Goal: Task Accomplishment & Management: Use online tool/utility

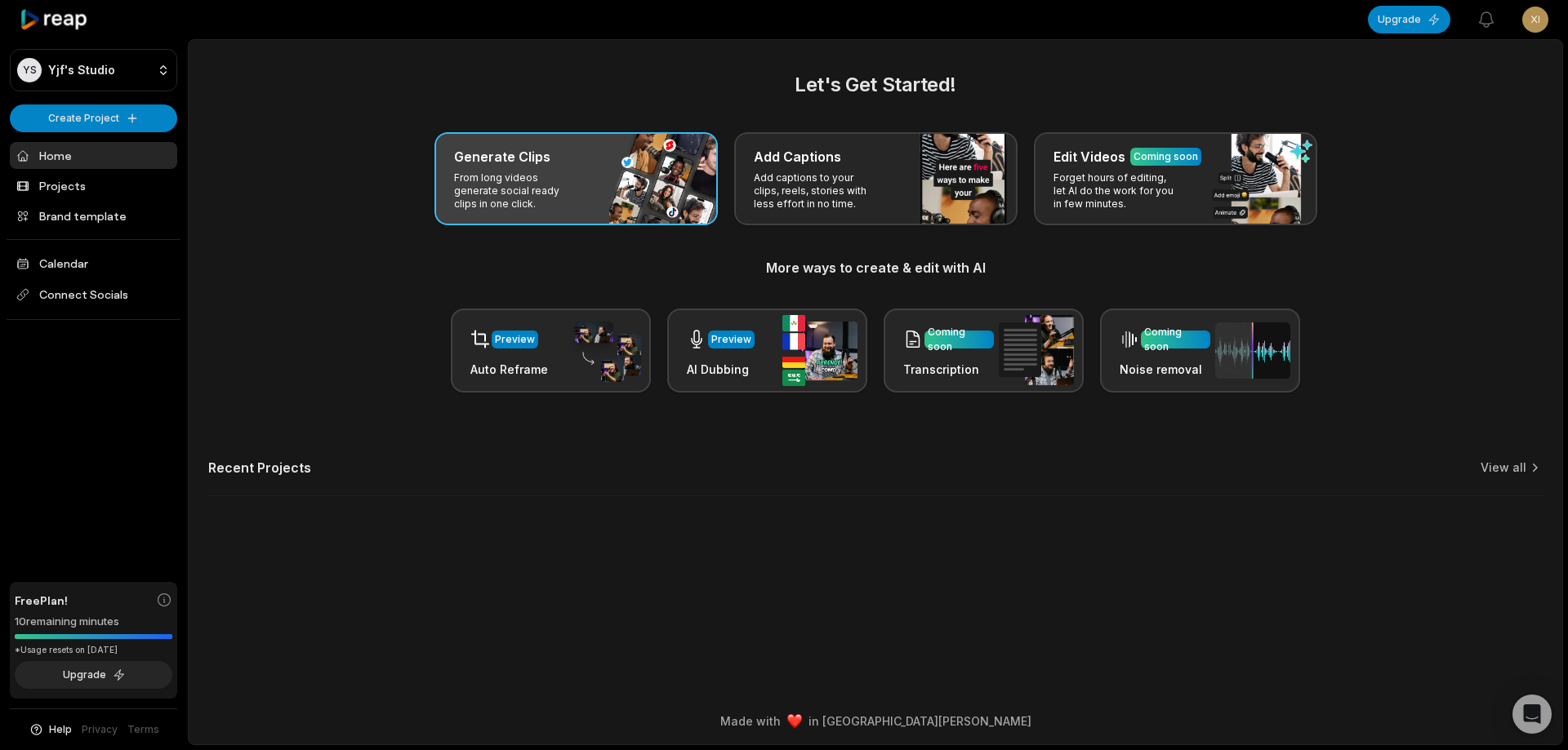
click at [595, 189] on div "Generate Clips From long videos generate social ready clips in one click." at bounding box center [576, 179] width 283 height 93
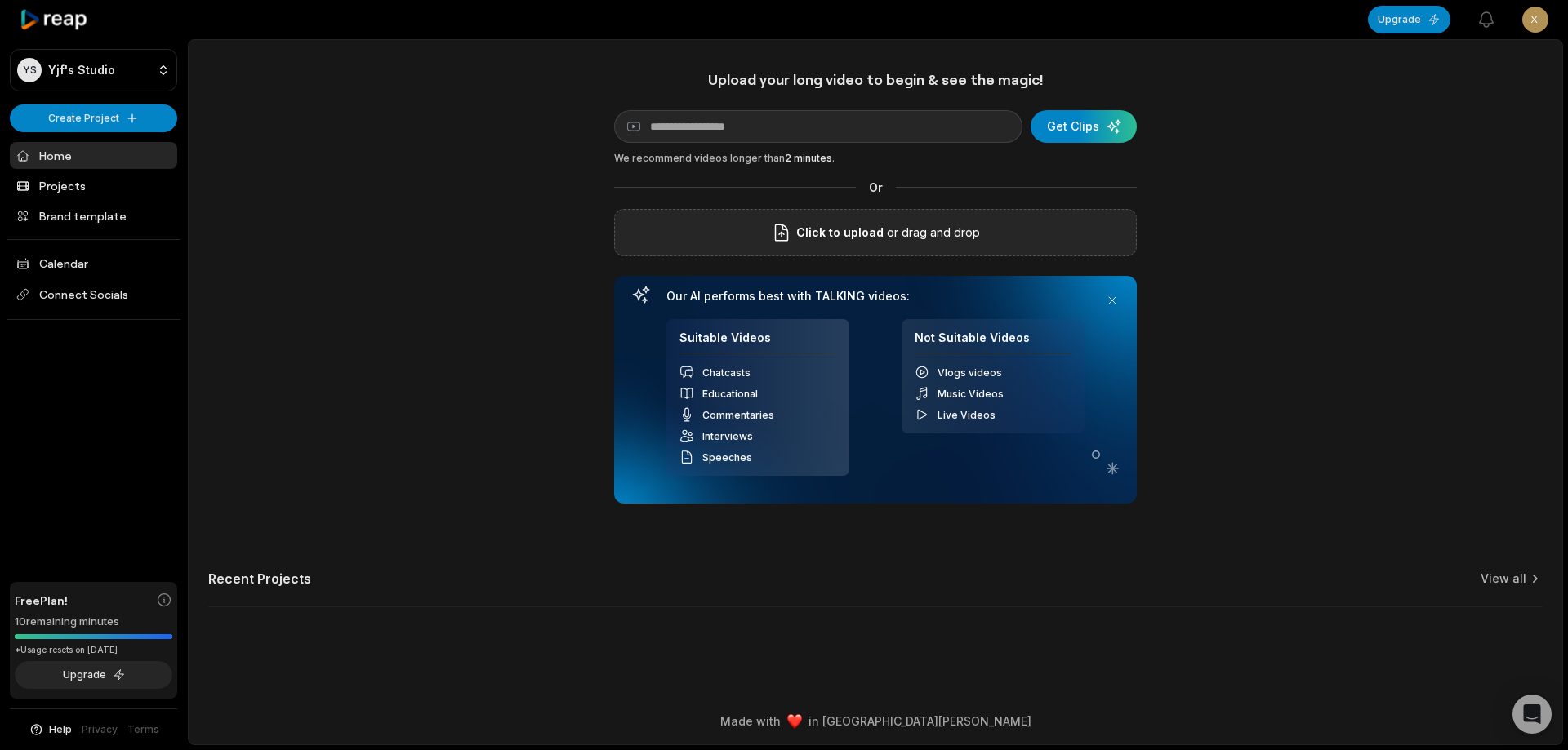
click at [792, 231] on icon at bounding box center [782, 233] width 20 height 20
click at [0, 0] on input "Click to upload" at bounding box center [0, 0] width 0 height 0
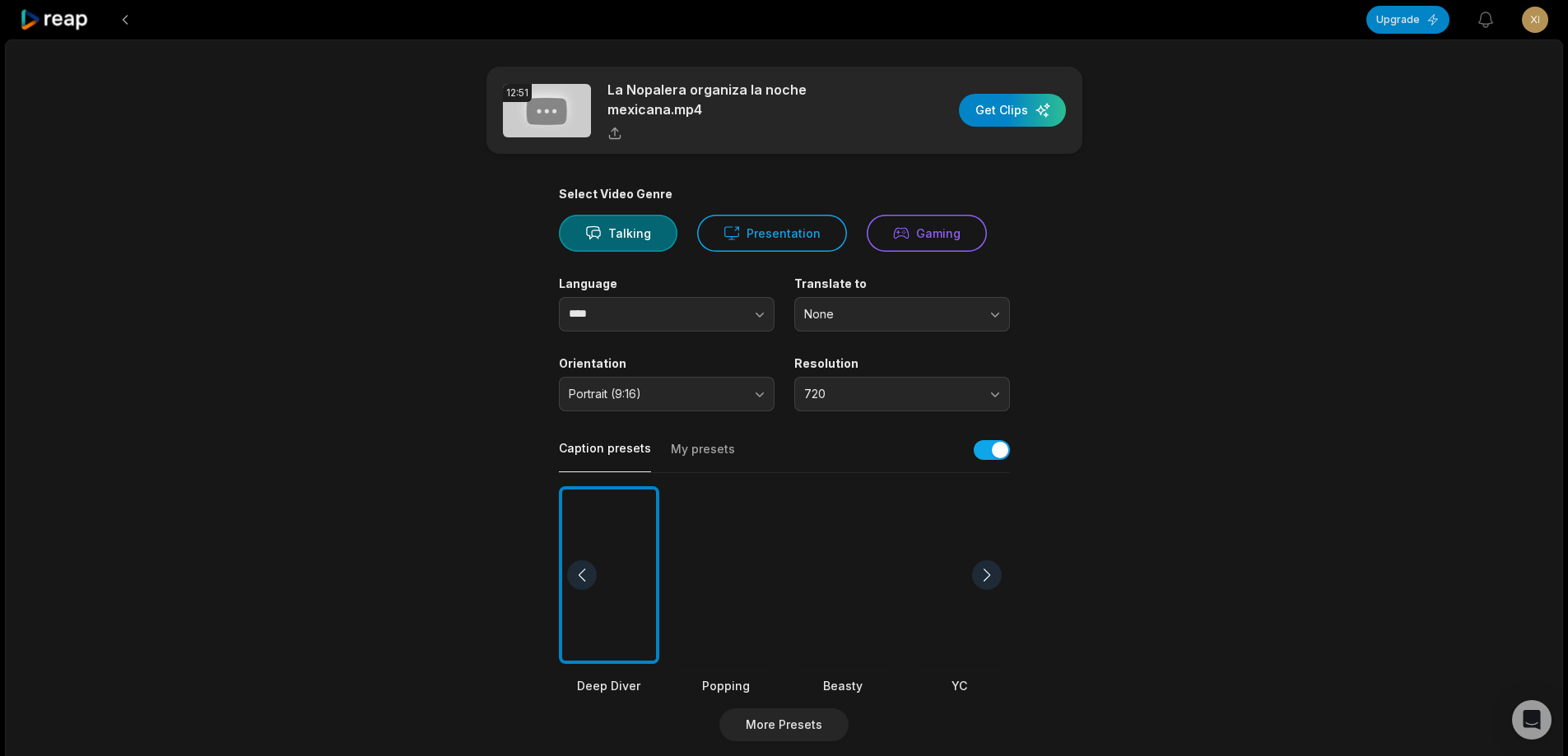
click at [851, 571] on div at bounding box center [842, 575] width 101 height 178
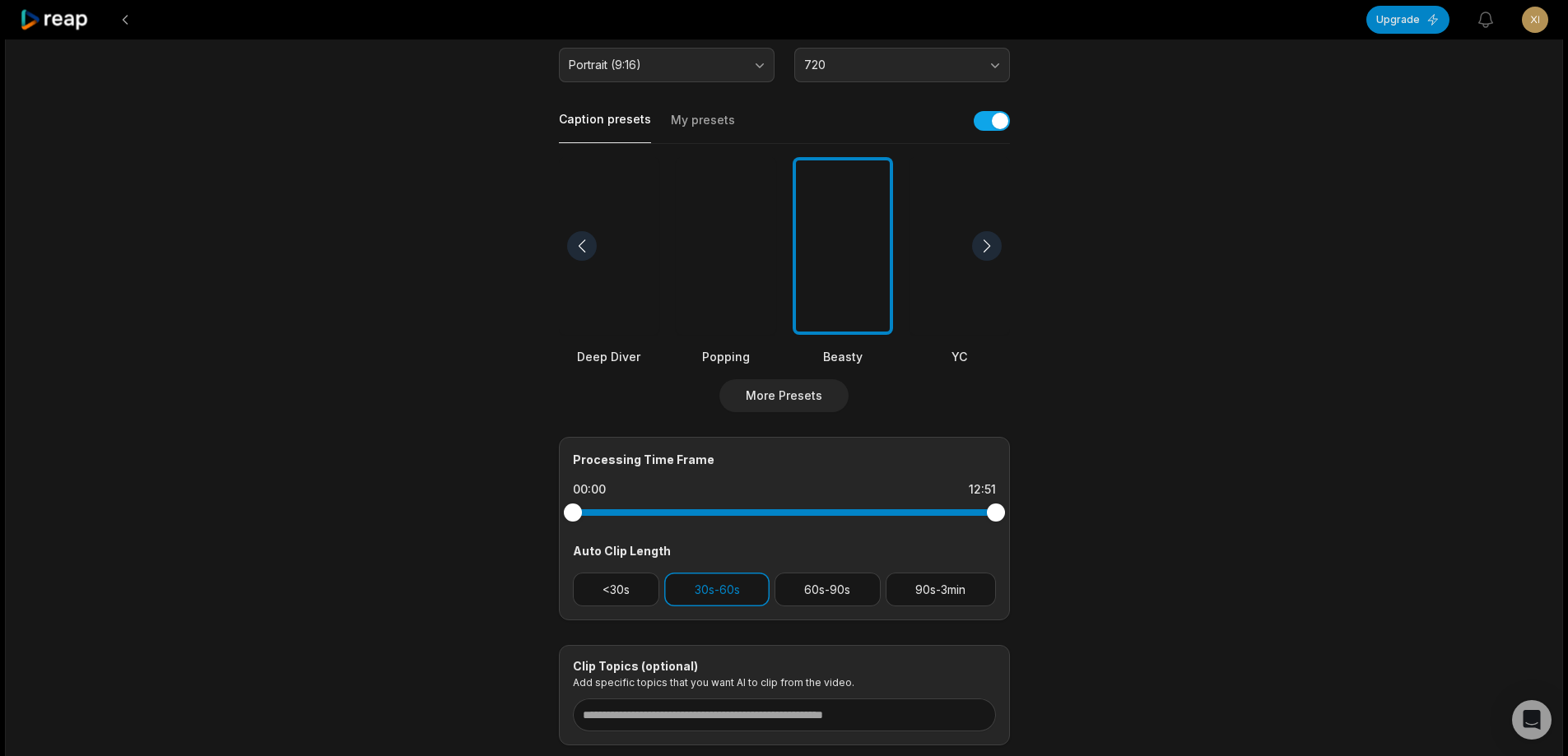
scroll to position [247, 0]
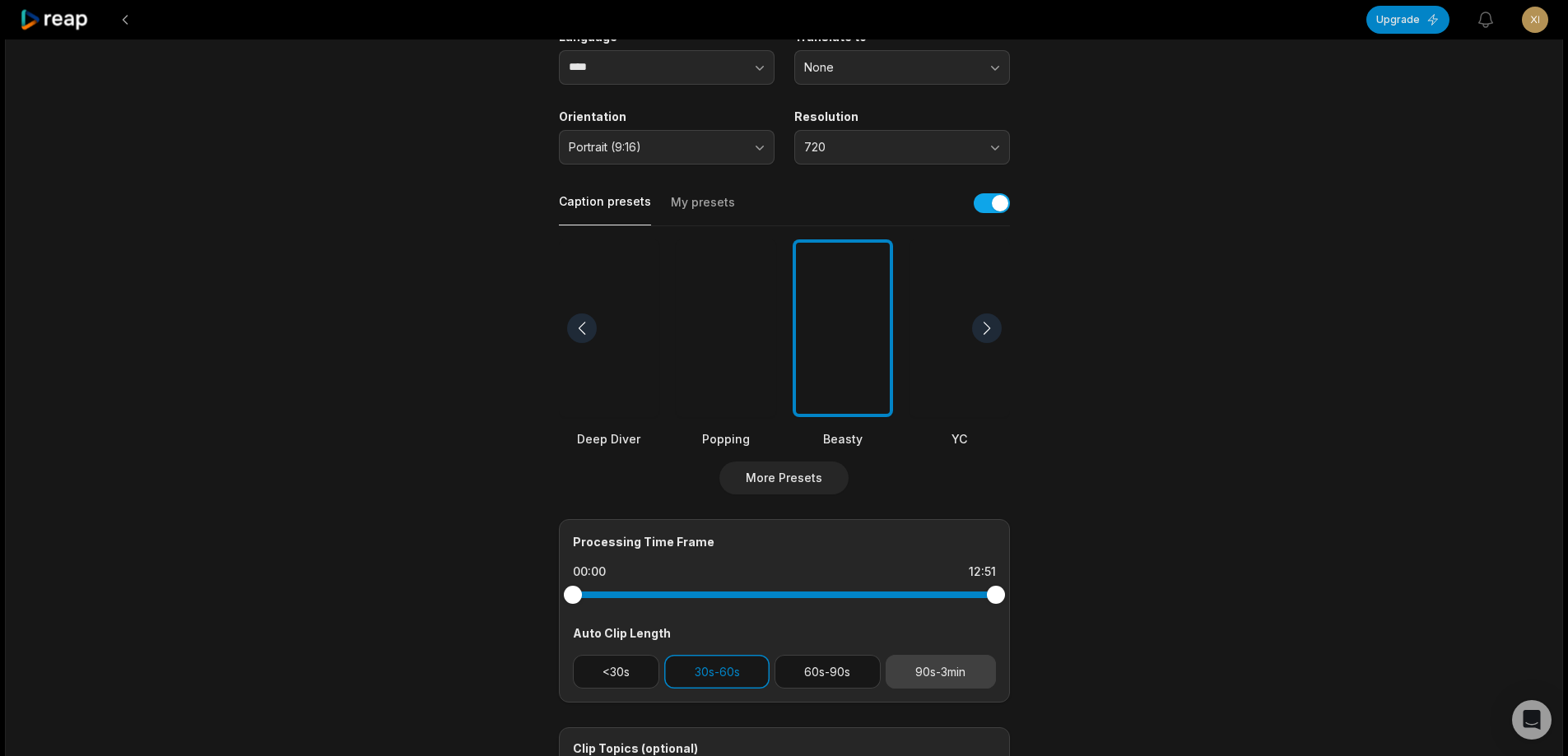
click at [939, 671] on button "90s-3min" at bounding box center [941, 671] width 111 height 33
click at [752, 673] on button "30s-60s" at bounding box center [717, 671] width 105 height 33
drag, startPoint x: 992, startPoint y: 599, endPoint x: 901, endPoint y: 585, distance: 92.1
click at [901, 586] on div at bounding box center [901, 595] width 18 height 18
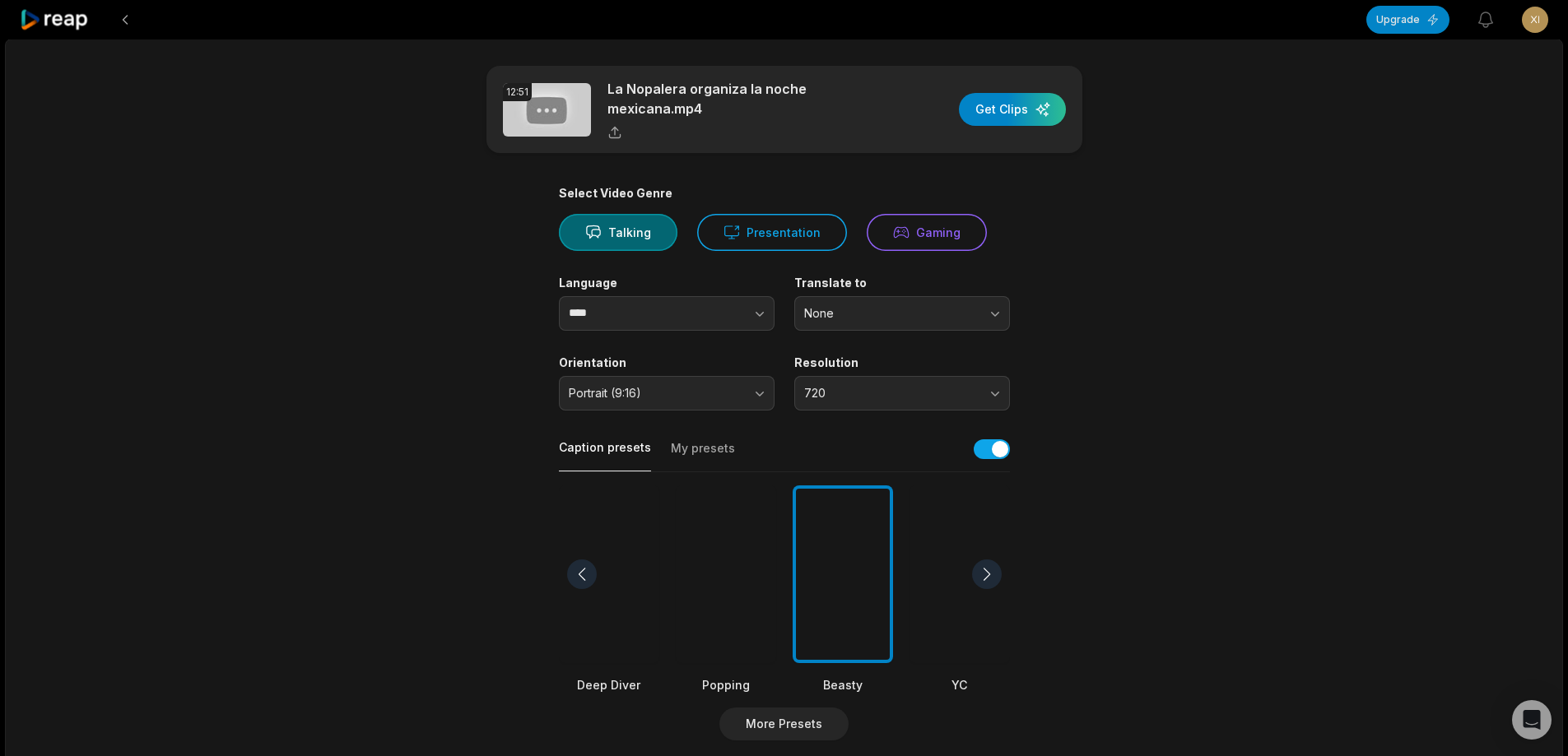
scroll to position [0, 0]
click at [1043, 104] on div "button" at bounding box center [1013, 110] width 107 height 33
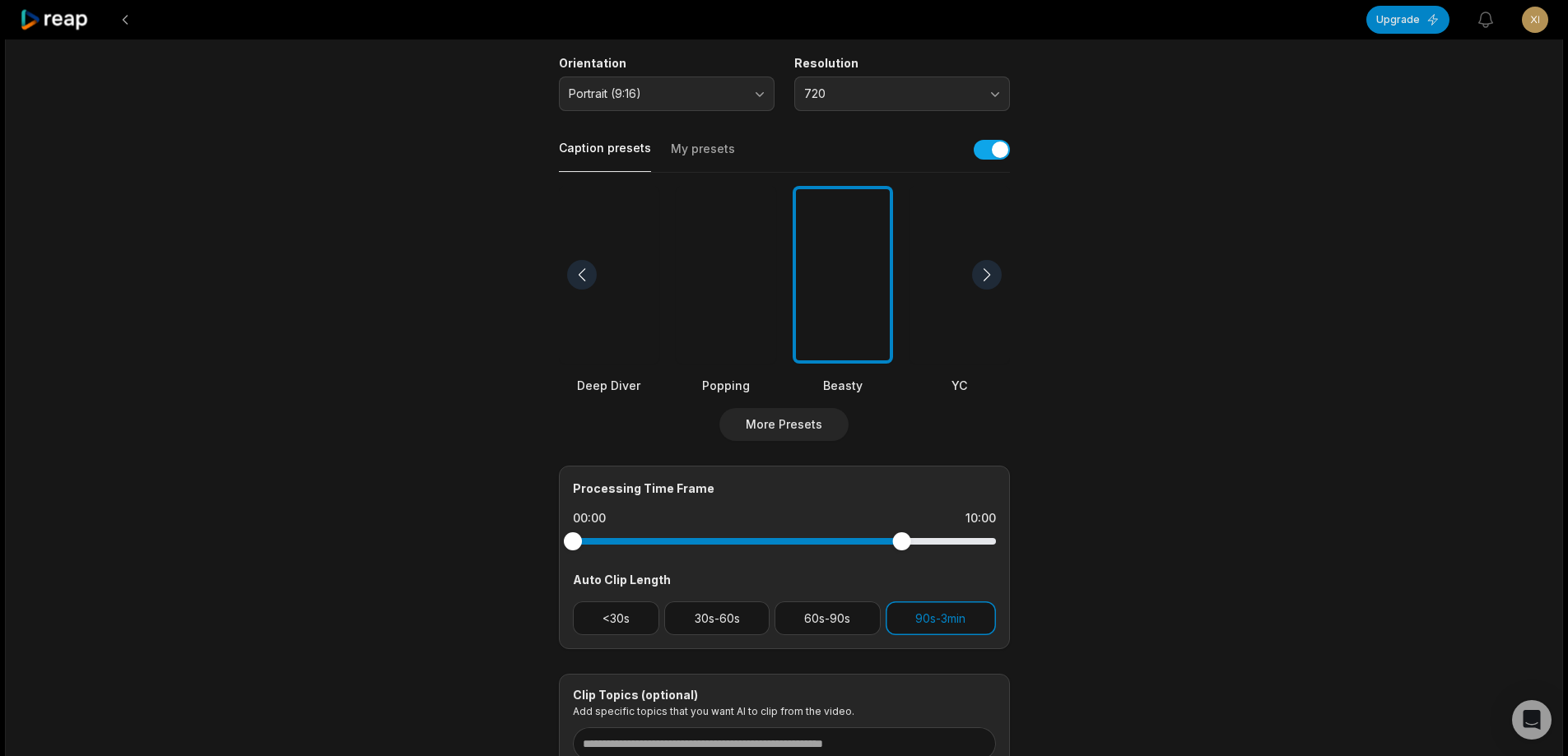
scroll to position [330, 0]
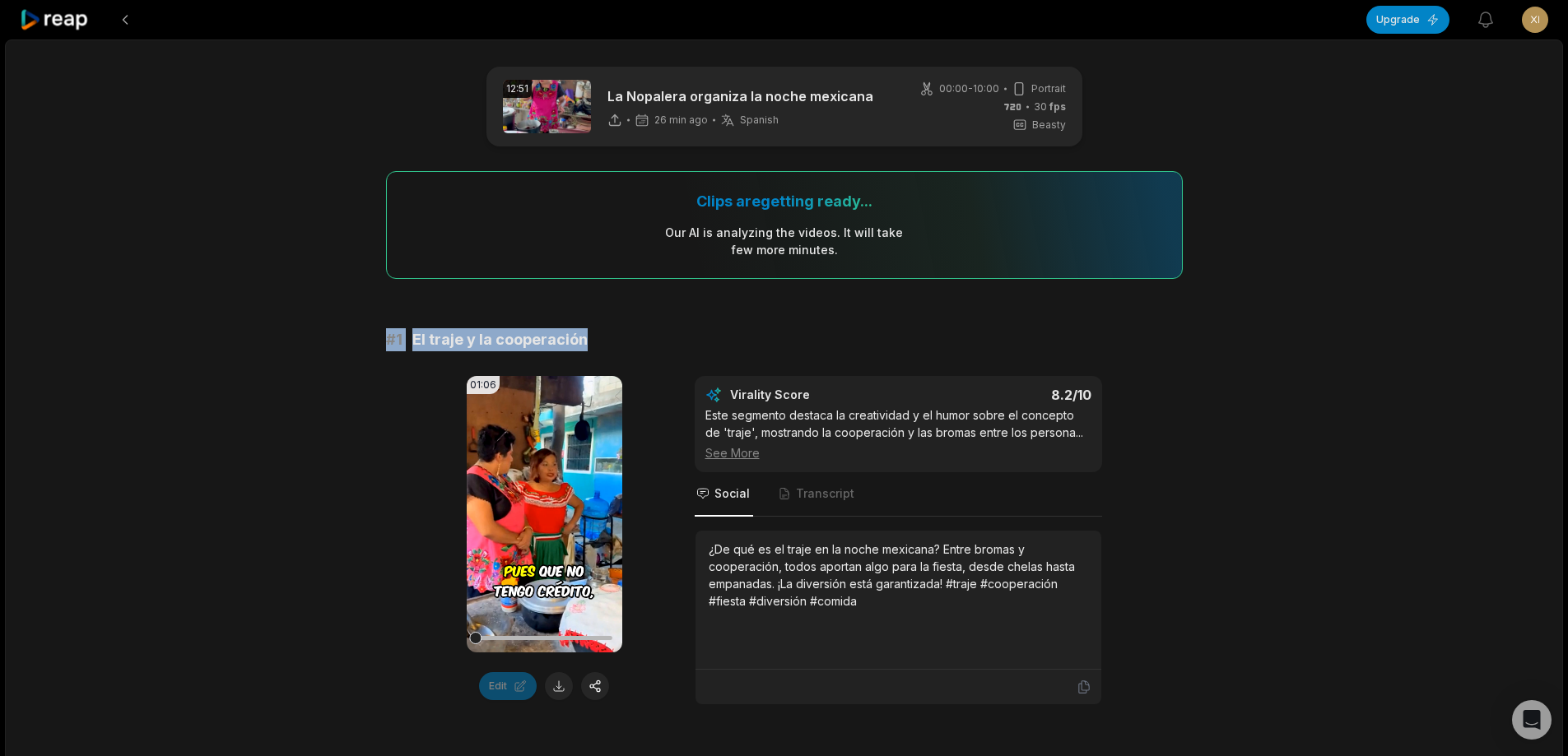
drag, startPoint x: 376, startPoint y: 344, endPoint x: 591, endPoint y: 331, distance: 215.4
copy div "# 1 El traje y la cooperación"
click at [568, 691] on button at bounding box center [559, 686] width 28 height 28
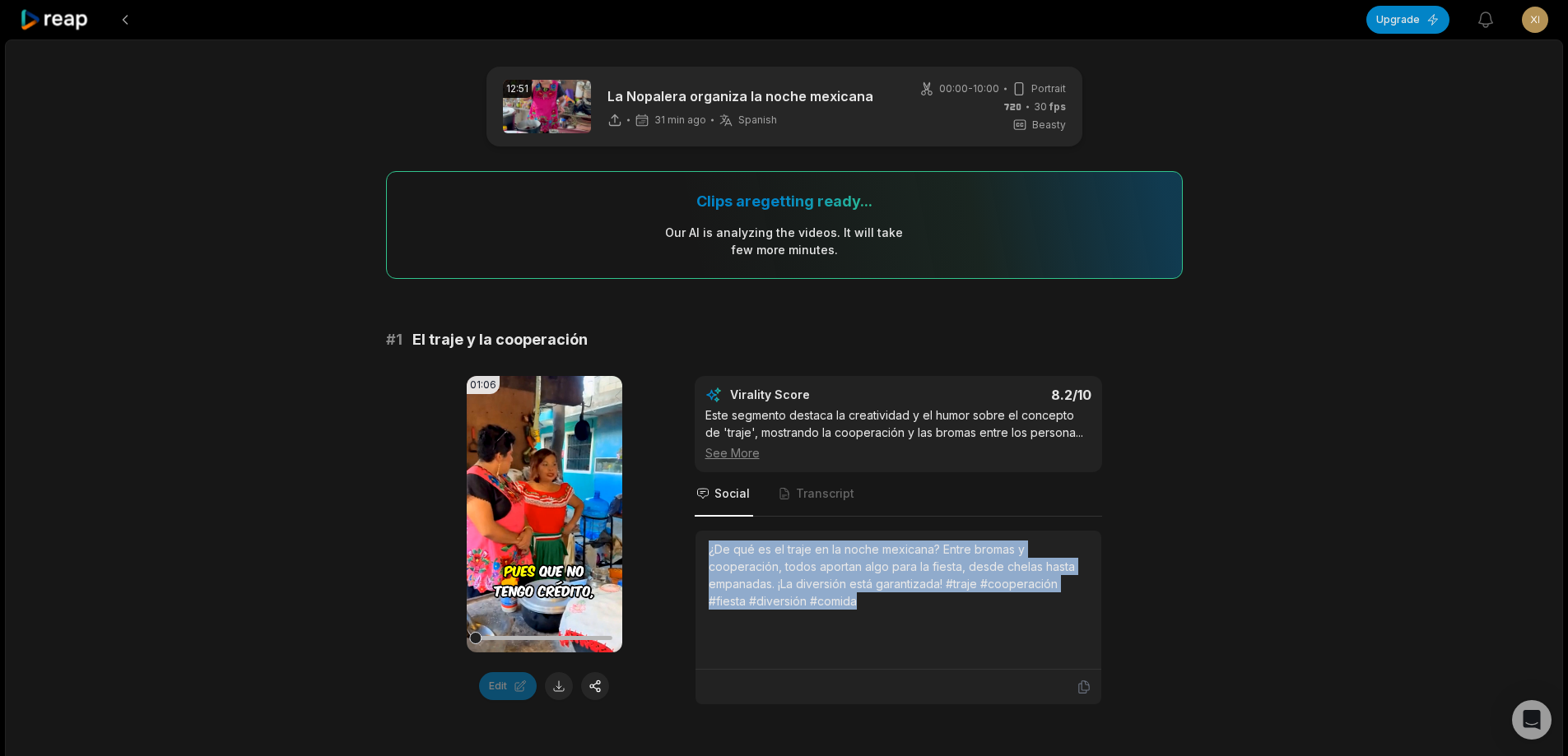
drag, startPoint x: 704, startPoint y: 548, endPoint x: 867, endPoint y: 605, distance: 172.7
click at [867, 605] on div "¿De qué es el traje en la noche mexicana? Entre bromas y cooperación, todos apo…" at bounding box center [899, 600] width 406 height 139
copy div "¿De qué es el traje en la noche mexicana? Entre bromas y cooperación, todos apo…"
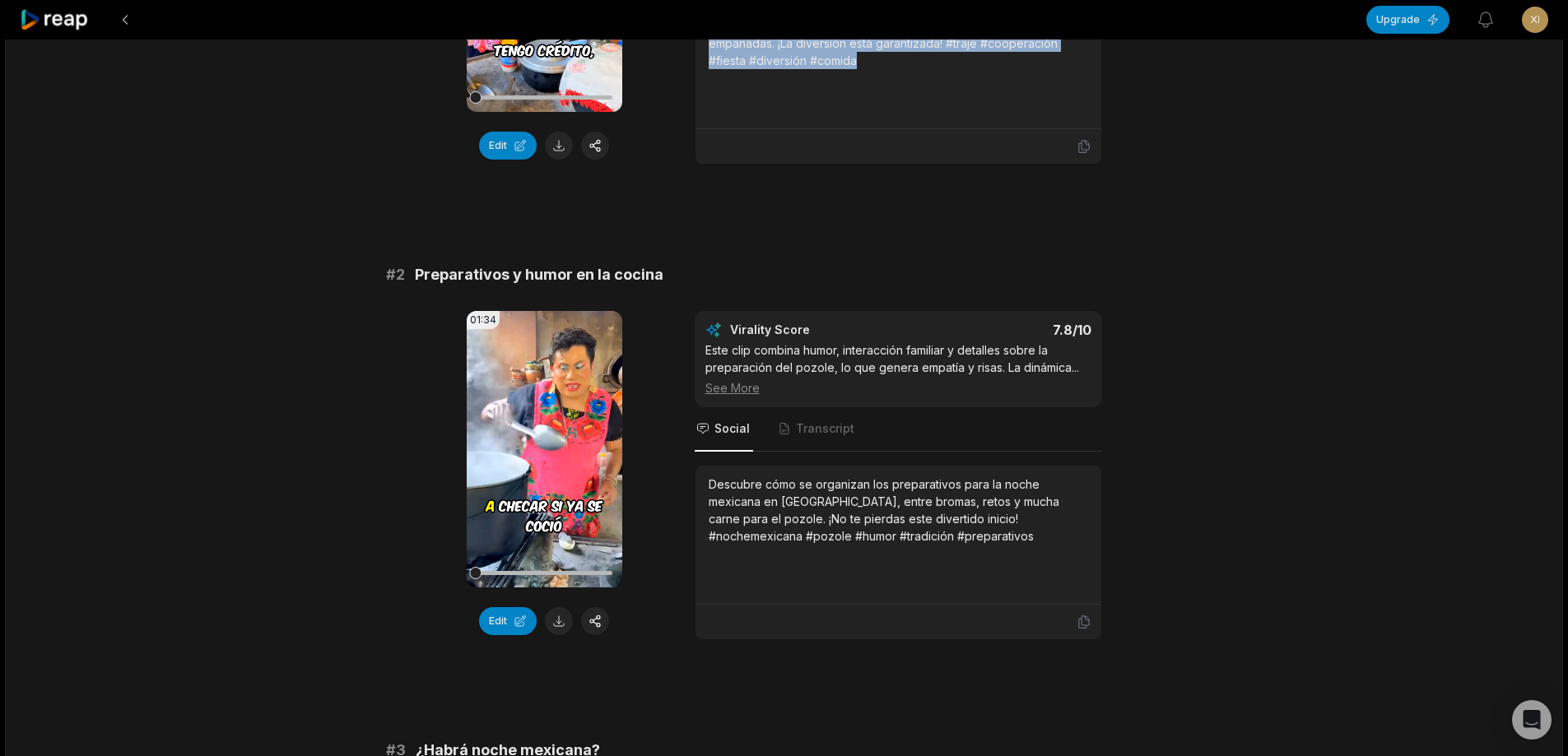
scroll to position [411, 0]
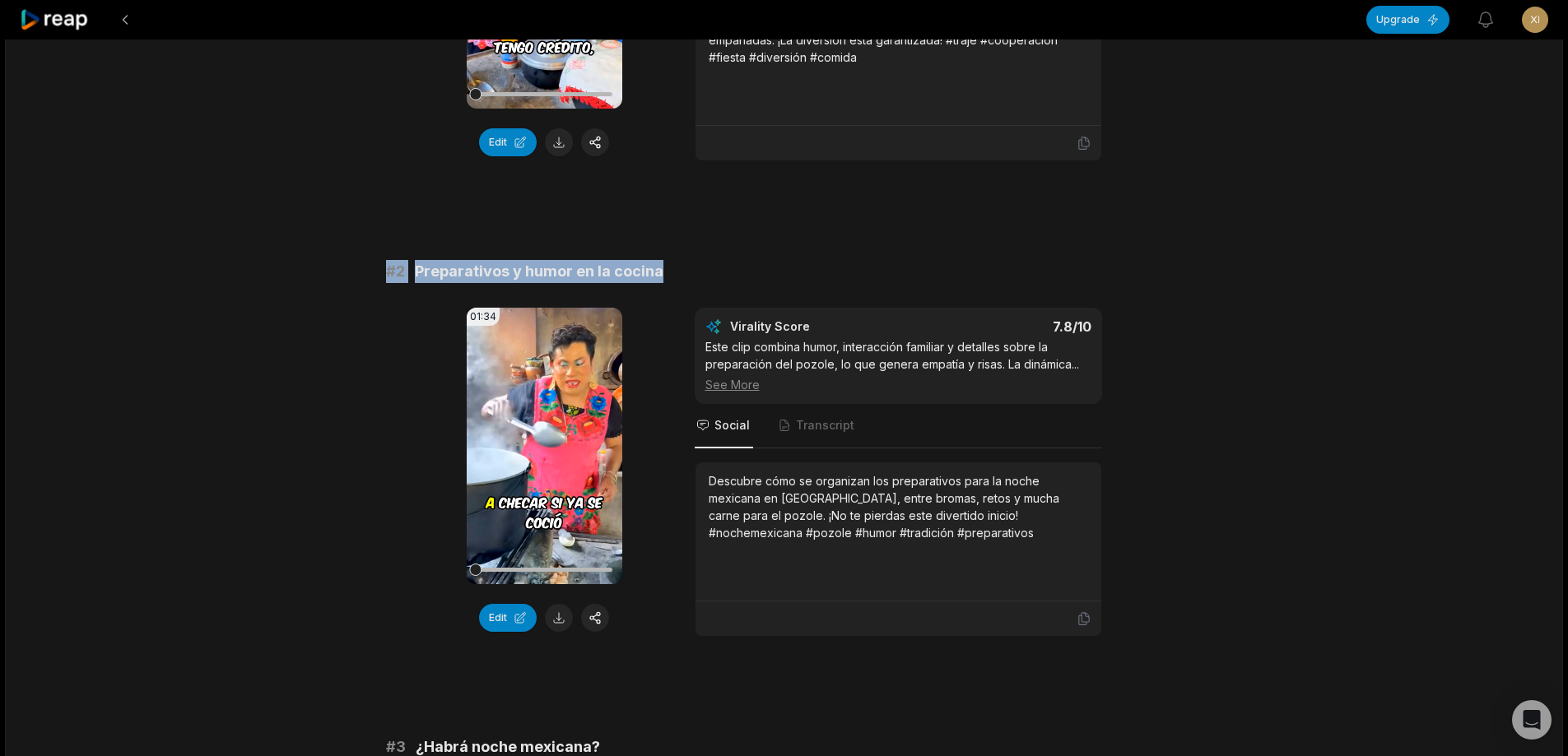
drag, startPoint x: 376, startPoint y: 276, endPoint x: 915, endPoint y: 292, distance: 539.2
copy div "# 2 Preparativos y humor en la cocina"
click at [563, 617] on button at bounding box center [559, 617] width 28 height 28
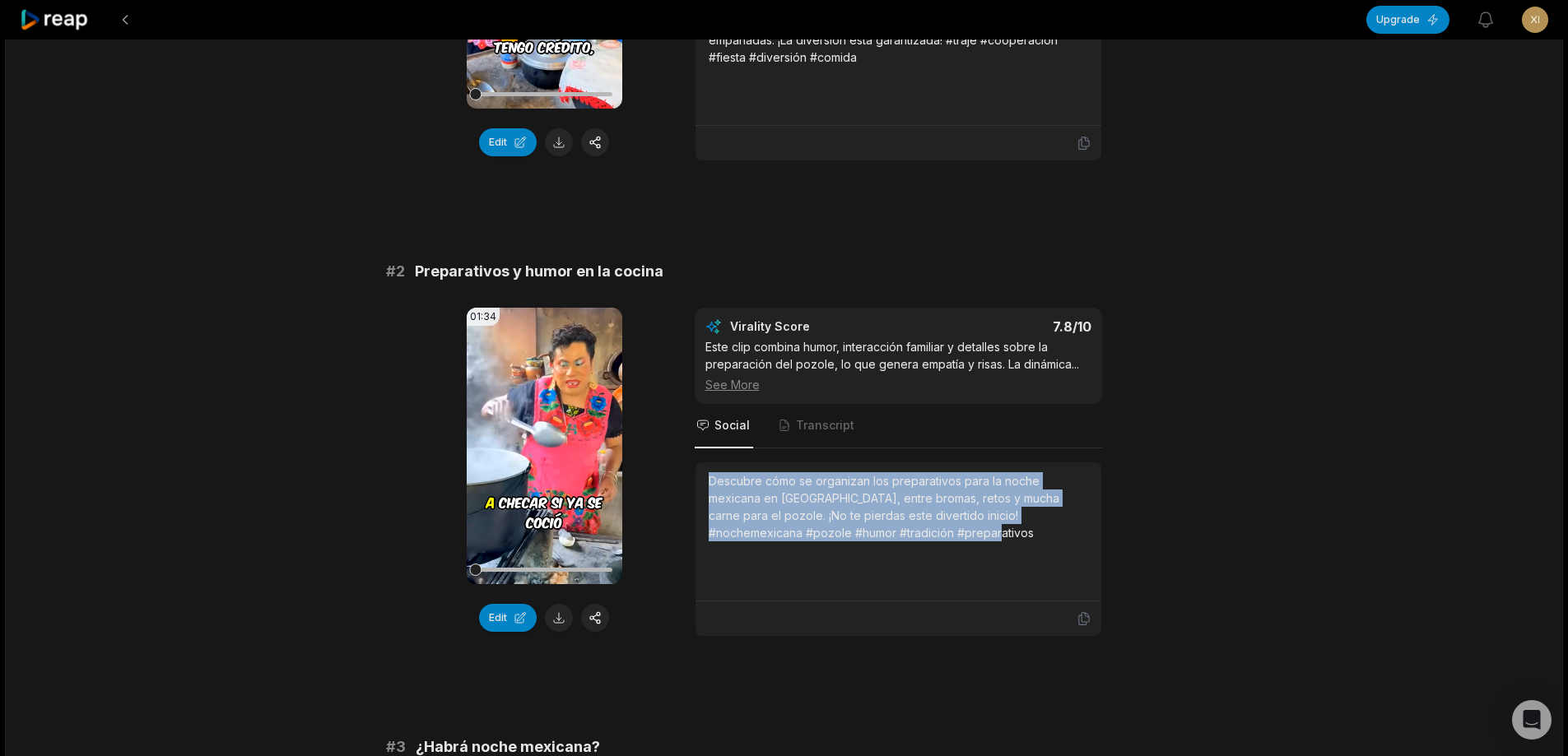
drag, startPoint x: 706, startPoint y: 482, endPoint x: 966, endPoint y: 534, distance: 265.1
click at [966, 534] on div "Descubre cómo se organizan los preparativos para la noche mexicana en [GEOGRAPH…" at bounding box center [899, 532] width 406 height 139
copy div "Descubre cómo se organizan los preparativos para la noche mexicana en [GEOGRAPH…"
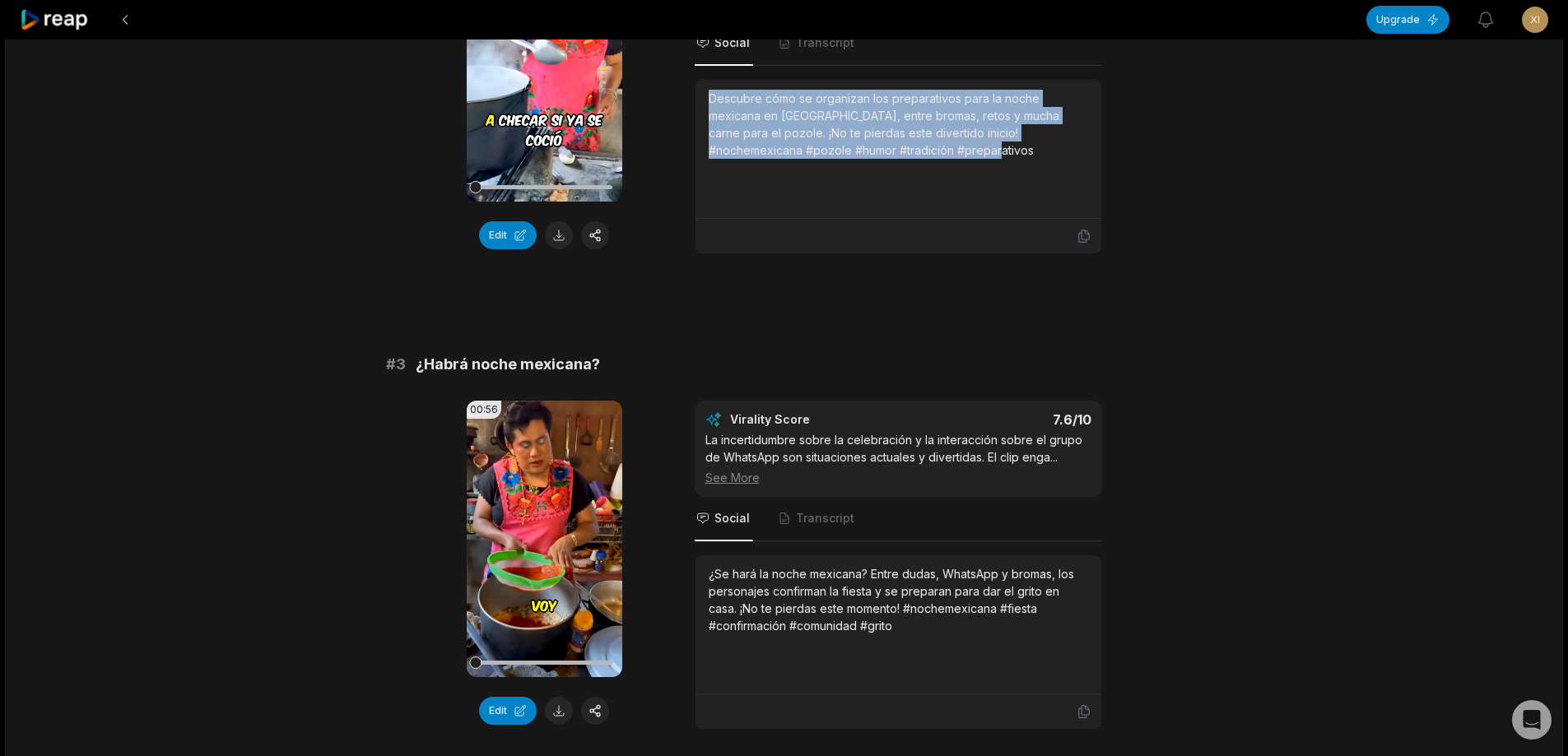
scroll to position [823, 0]
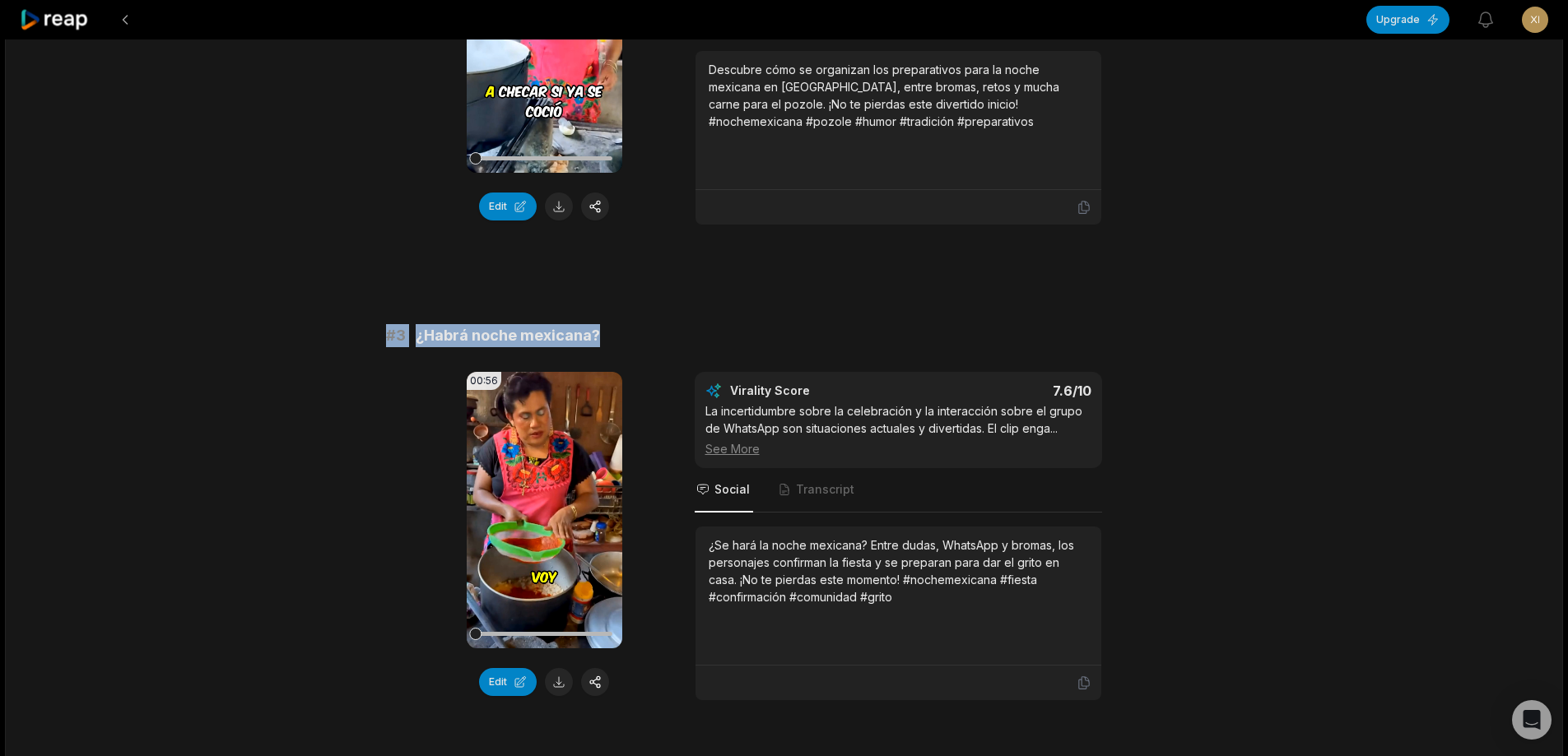
drag, startPoint x: 383, startPoint y: 330, endPoint x: 710, endPoint y: 341, distance: 327.2
copy div "# 3 ¿Habrá noche mexicana?"
click at [566, 681] on button at bounding box center [559, 682] width 28 height 28
